Goal: Entertainment & Leisure: Consume media (video, audio)

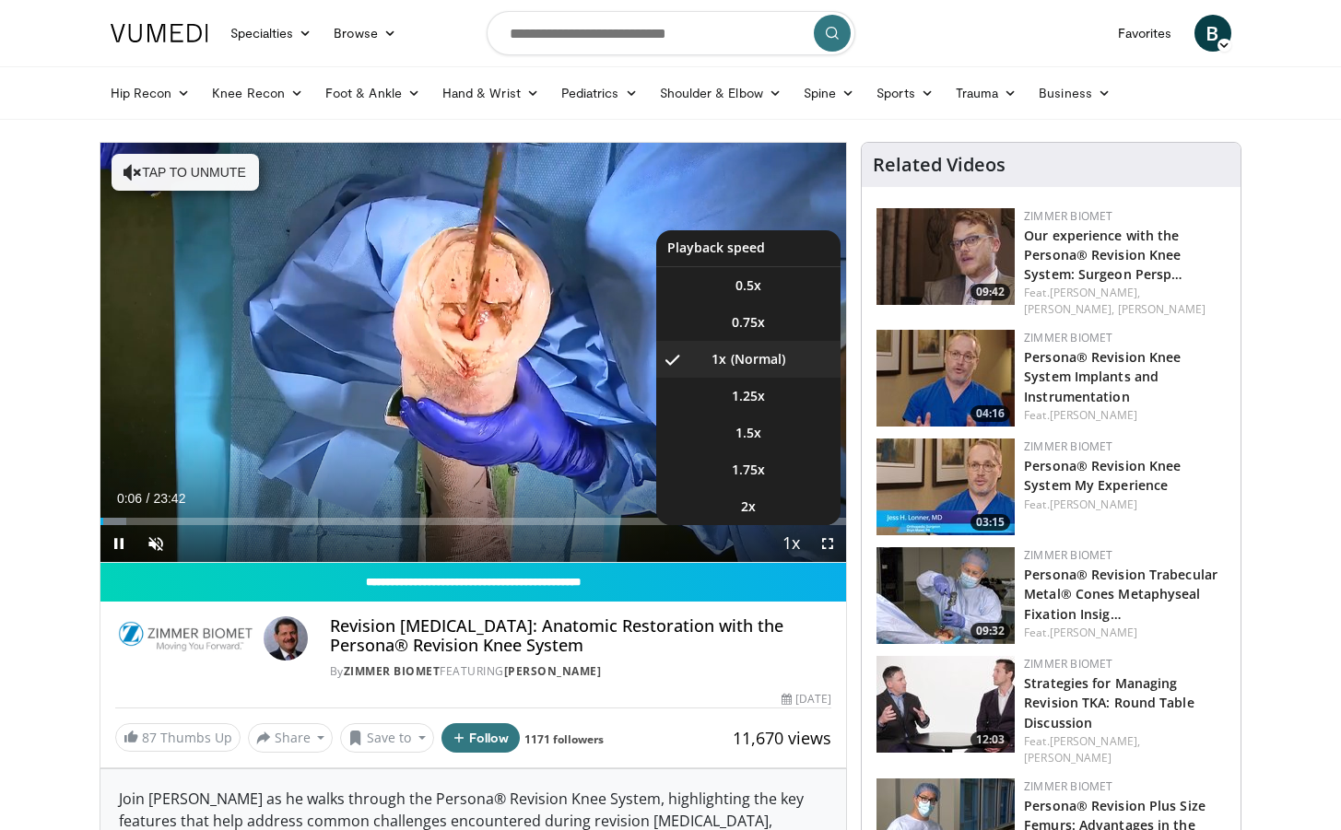
click at [789, 540] on span "Video Player" at bounding box center [791, 544] width 26 height 37
click at [801, 554] on span "Video Player" at bounding box center [791, 544] width 26 height 37
click at [753, 428] on span "1.5x" at bounding box center [748, 433] width 26 height 18
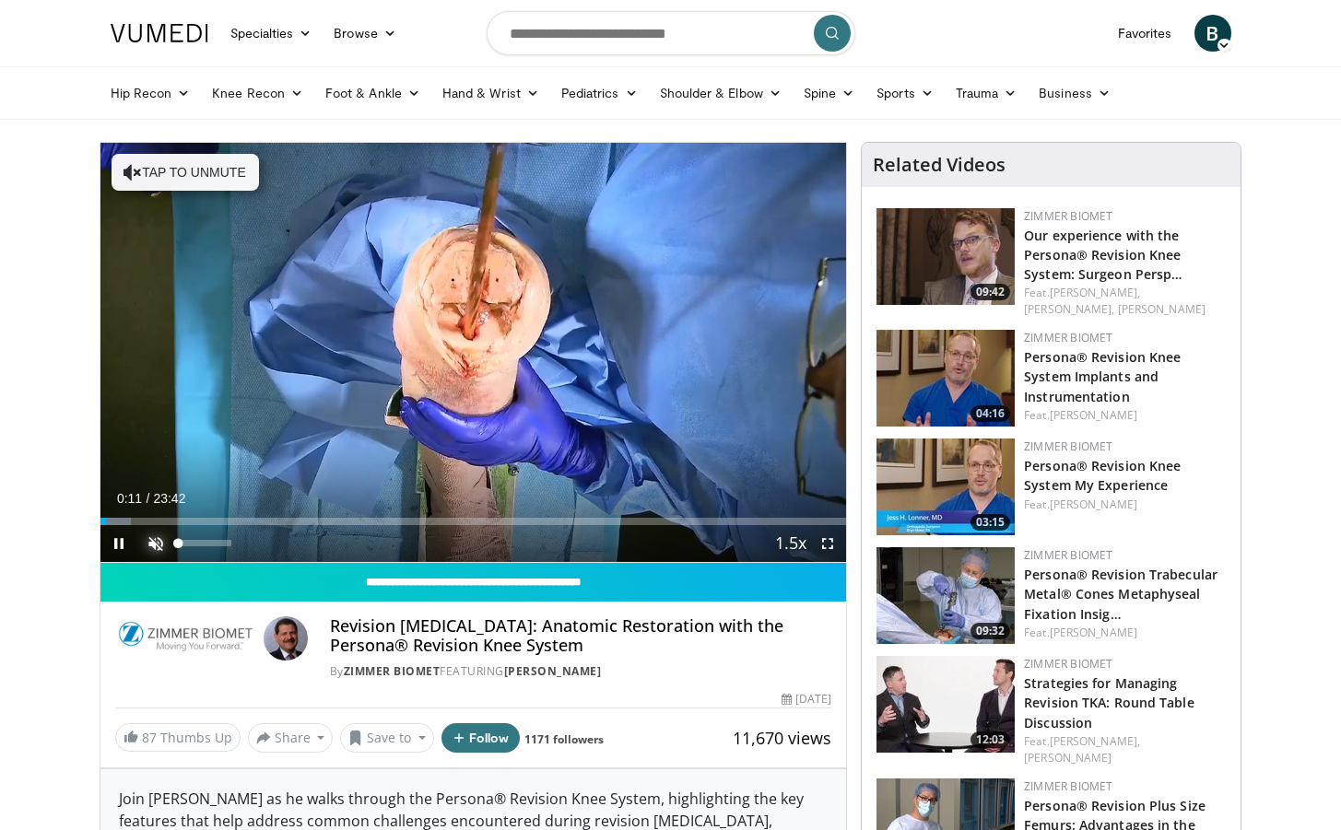
click at [171, 545] on span "Video Player" at bounding box center [155, 543] width 37 height 37
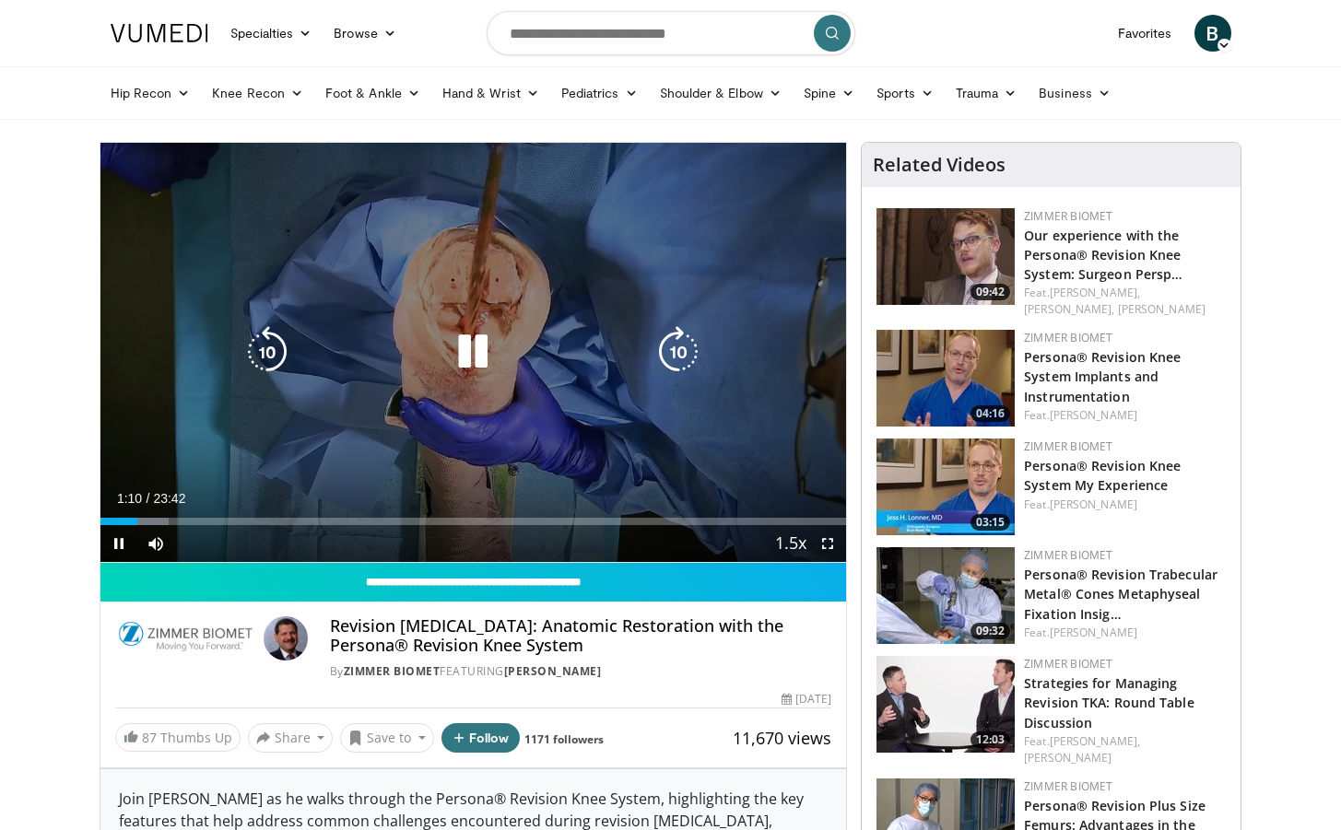
click at [488, 349] on icon "Video Player" at bounding box center [473, 352] width 52 height 52
click at [470, 349] on icon "Video Player" at bounding box center [473, 352] width 52 height 52
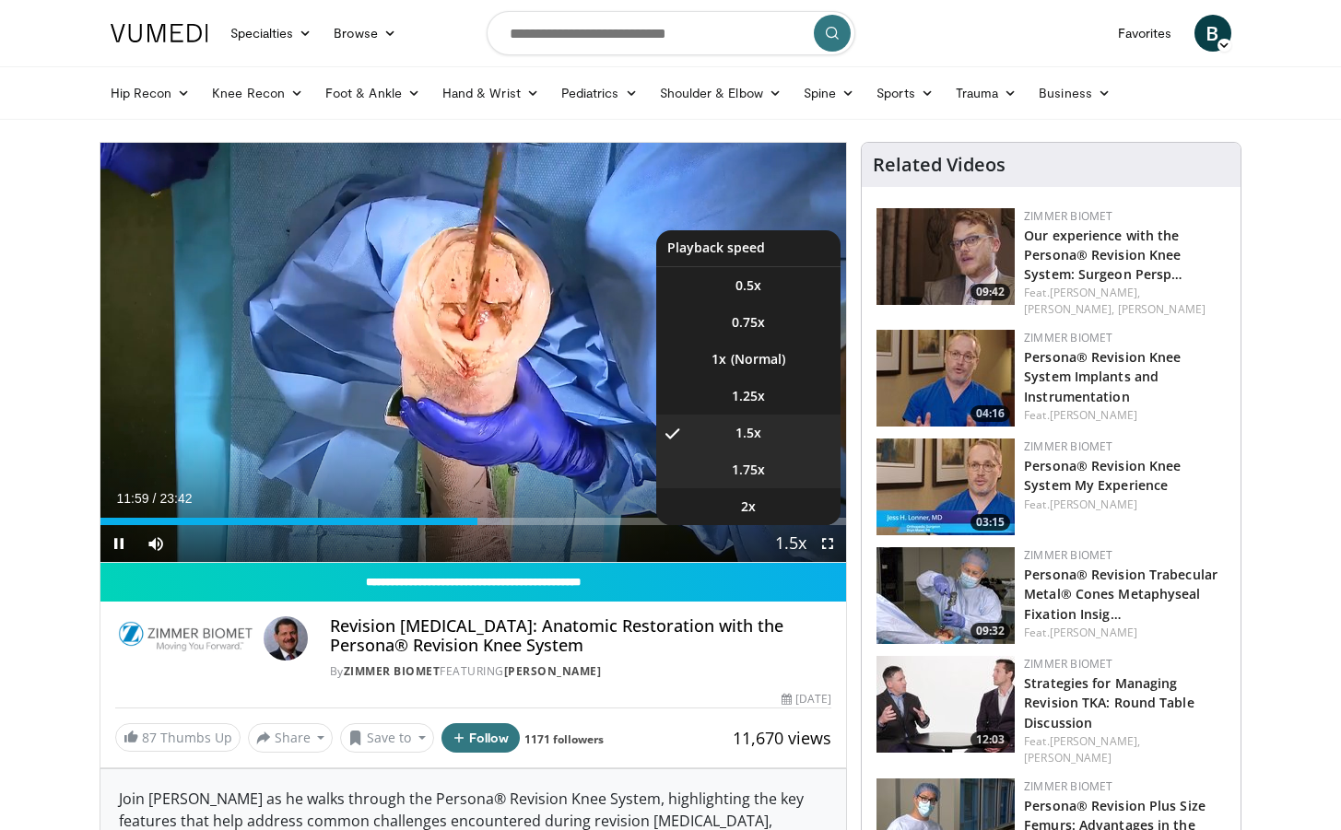
click at [770, 470] on li "1.75x" at bounding box center [748, 470] width 184 height 37
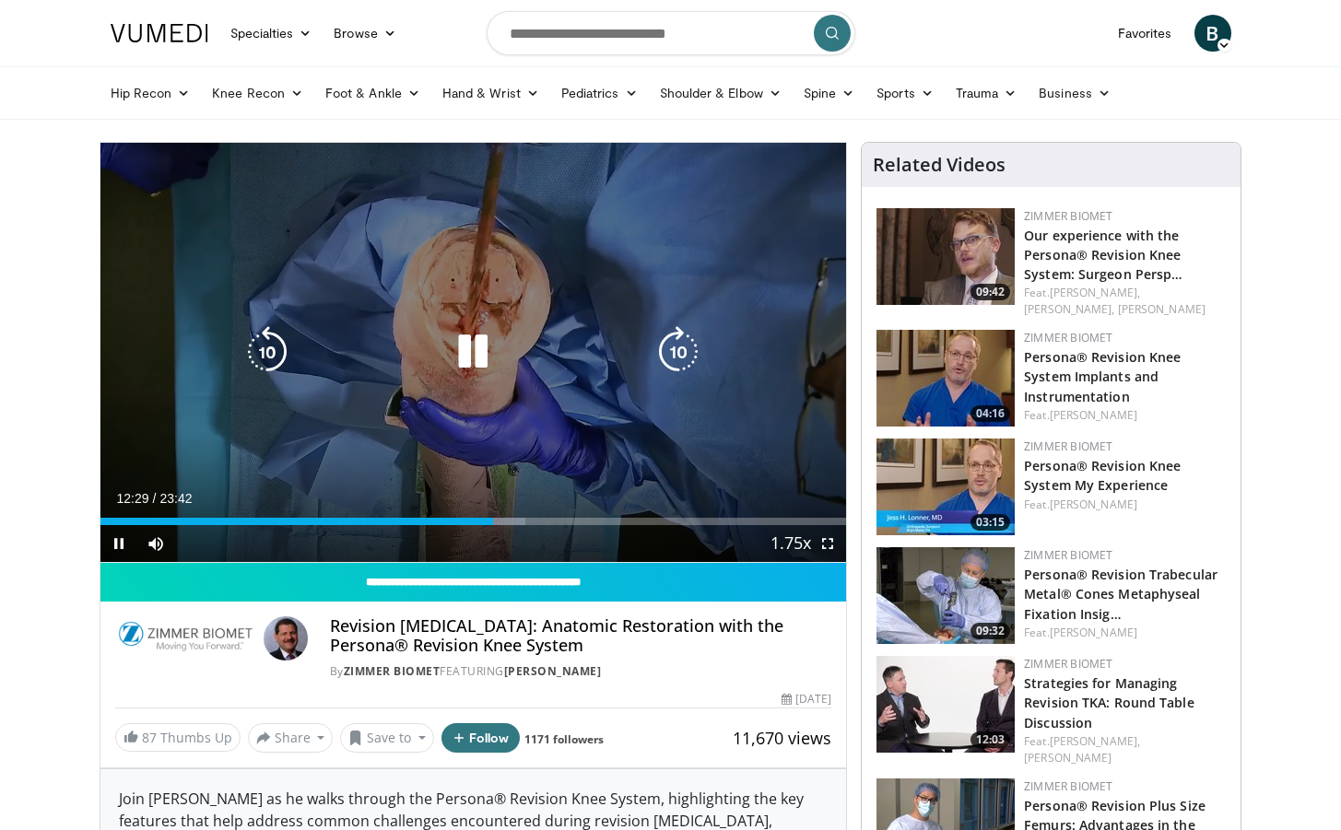
click at [476, 357] on icon "Video Player" at bounding box center [473, 352] width 52 height 52
click at [471, 353] on icon "Video Player" at bounding box center [473, 352] width 52 height 52
